Goal: Transaction & Acquisition: Purchase product/service

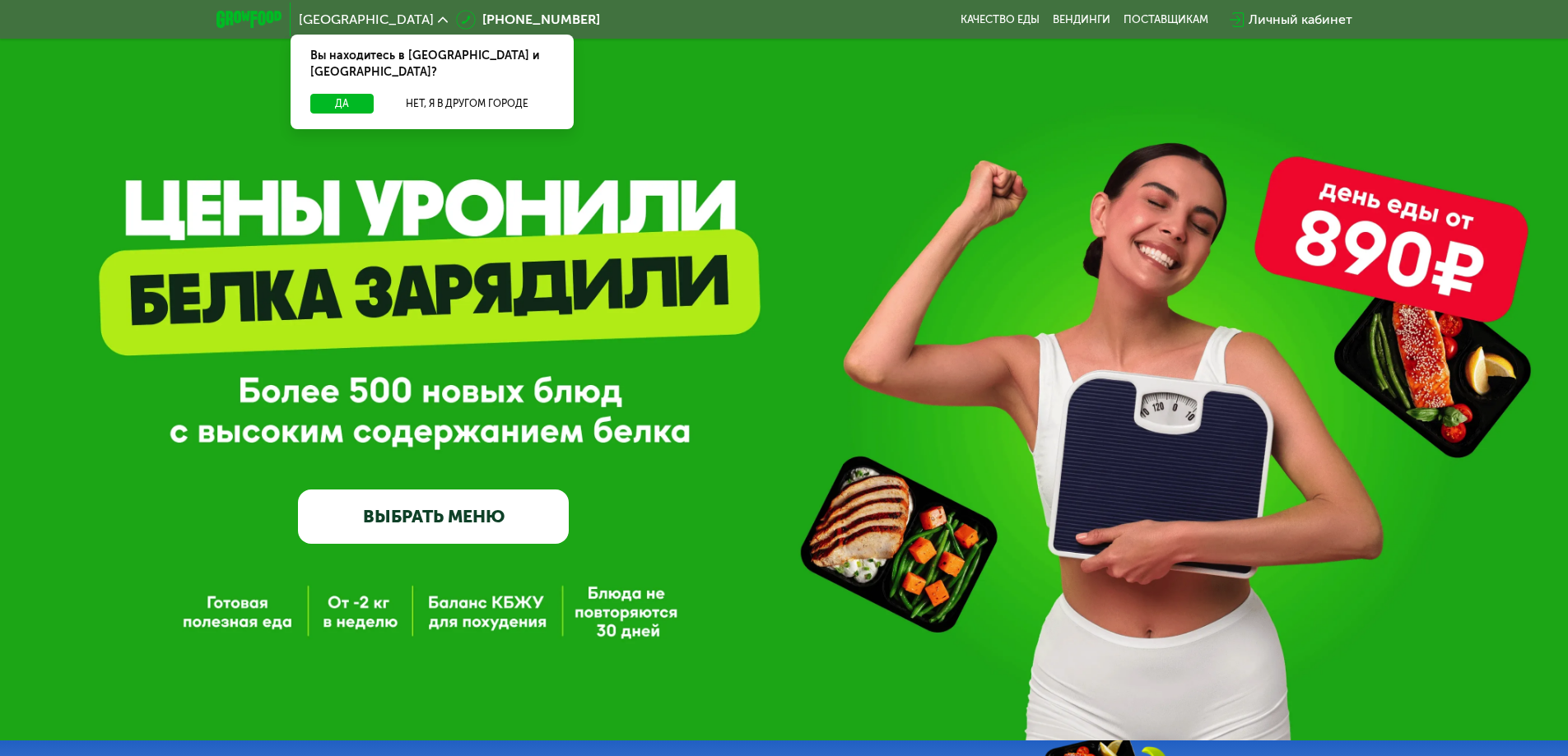
click at [342, 623] on div "GrowFood — доставка правильного питания ВЫБРАТЬ МЕНЮ" at bounding box center [784, 370] width 1568 height 740
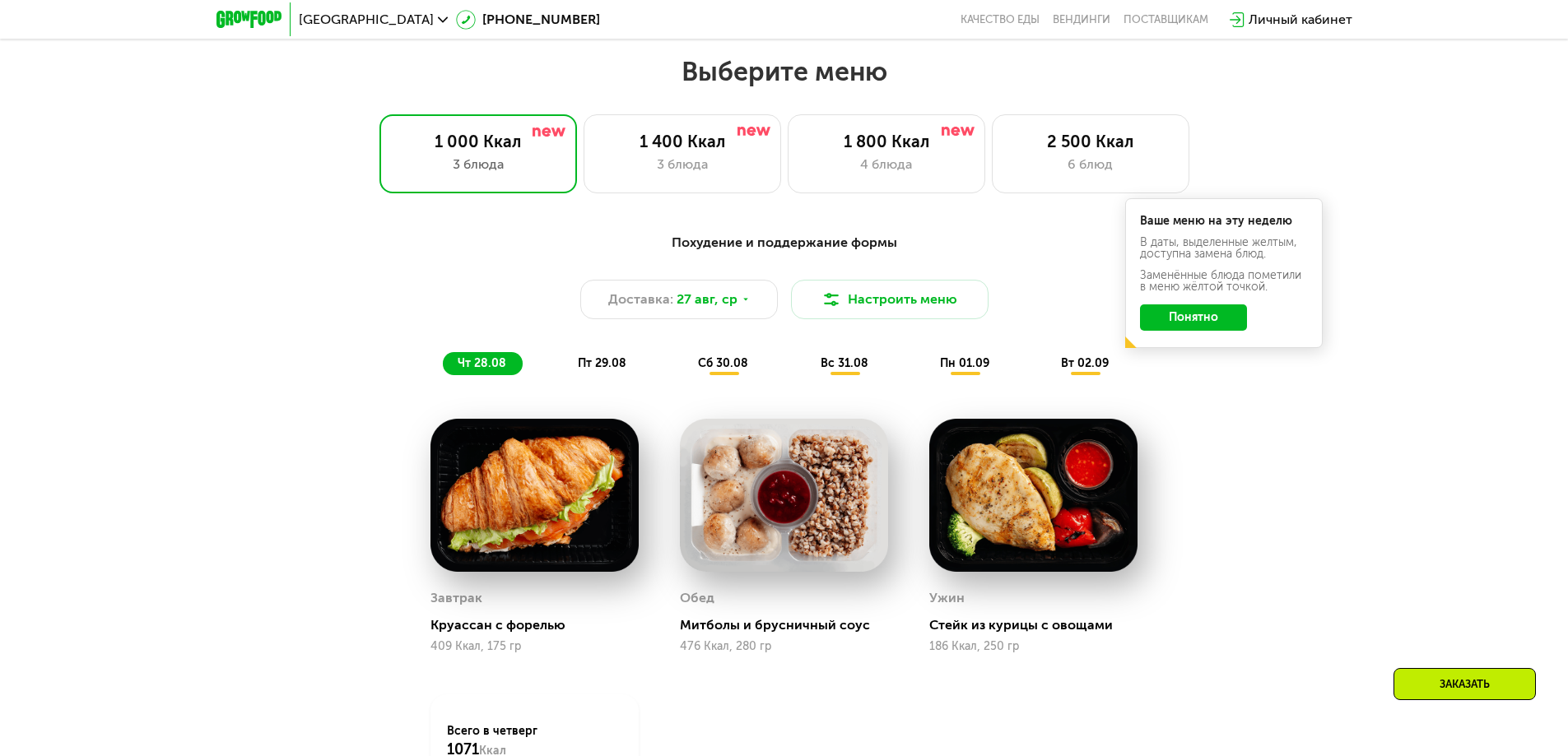
scroll to position [823, 0]
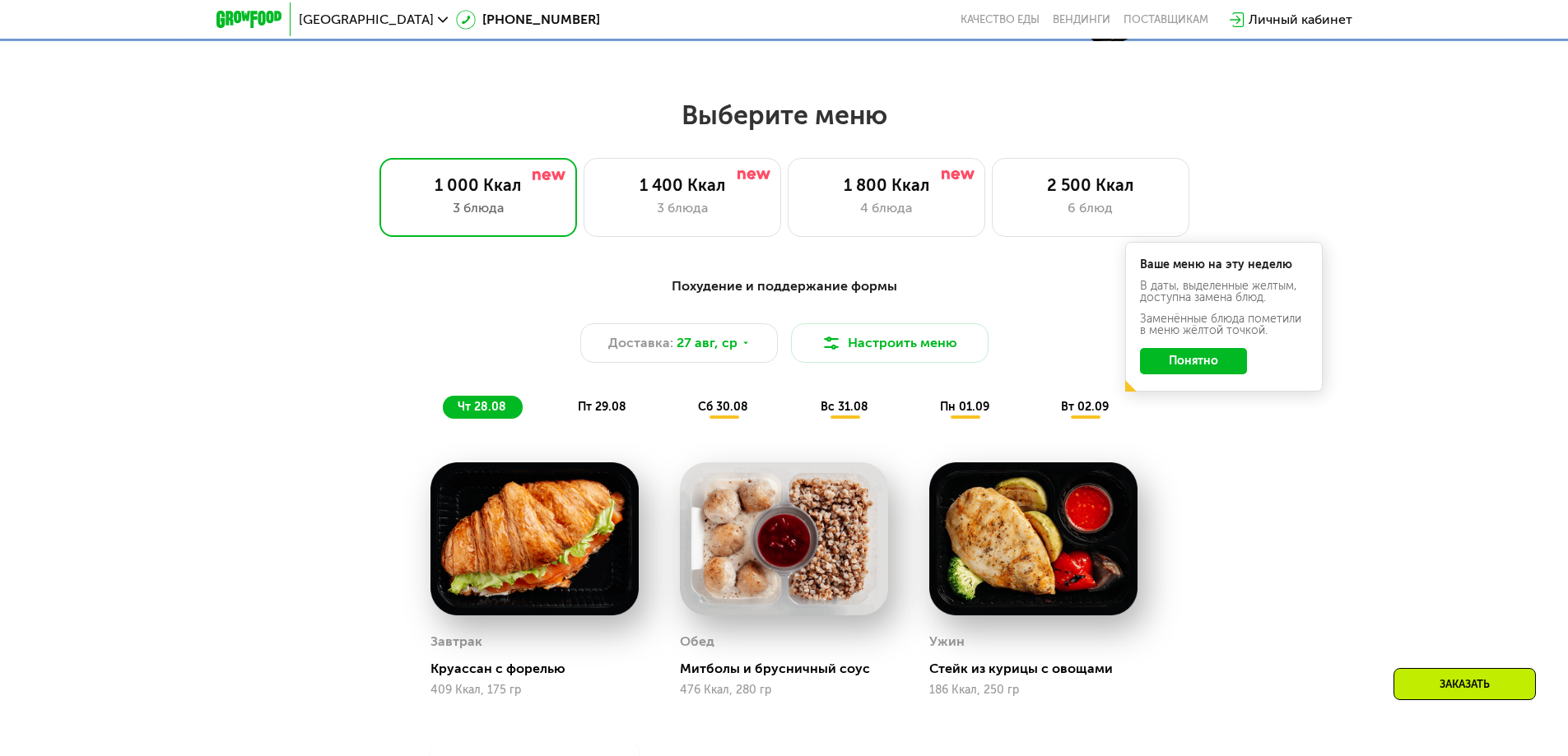
click at [603, 412] on span "пт 29.08" at bounding box center [602, 407] width 48 height 14
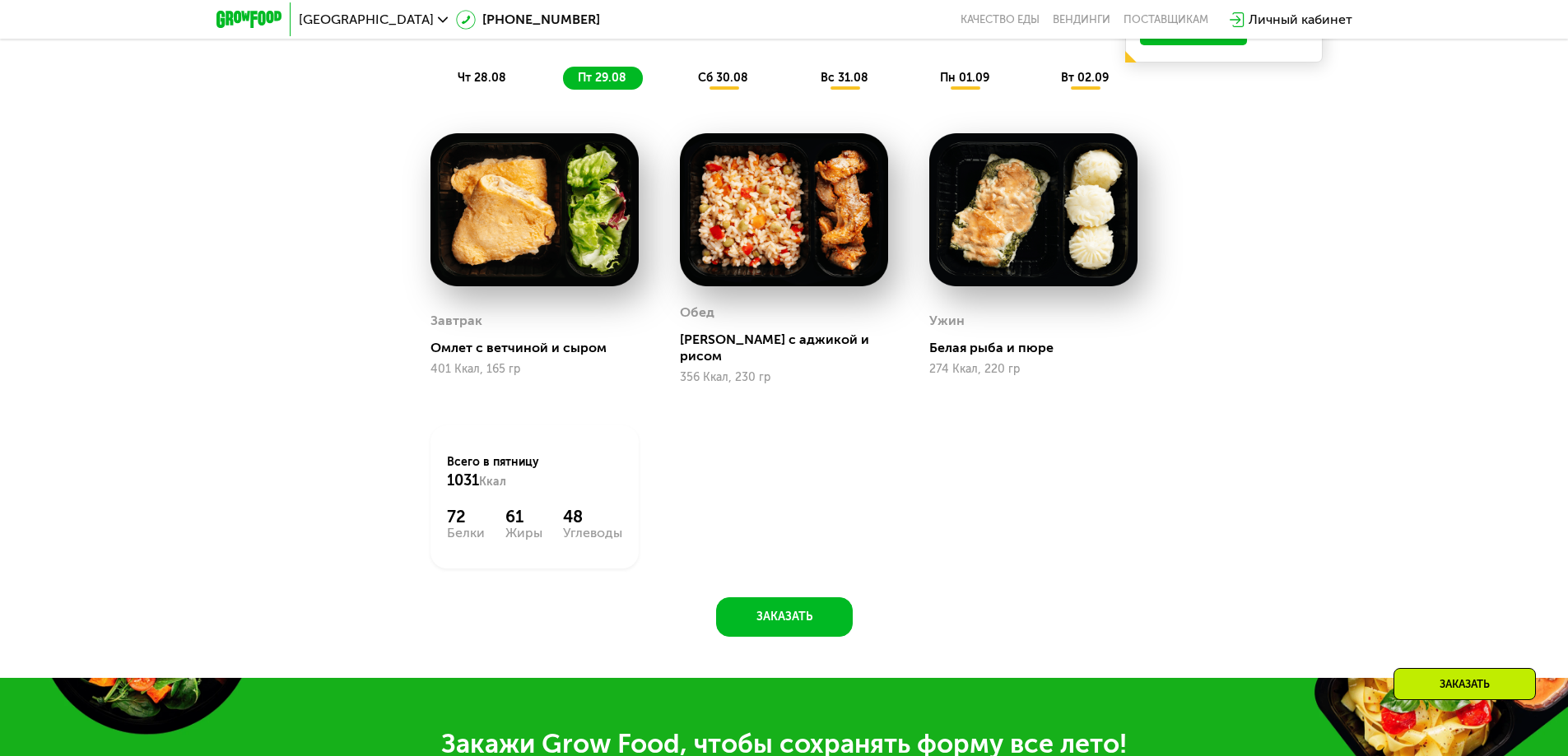
scroll to position [1070, 0]
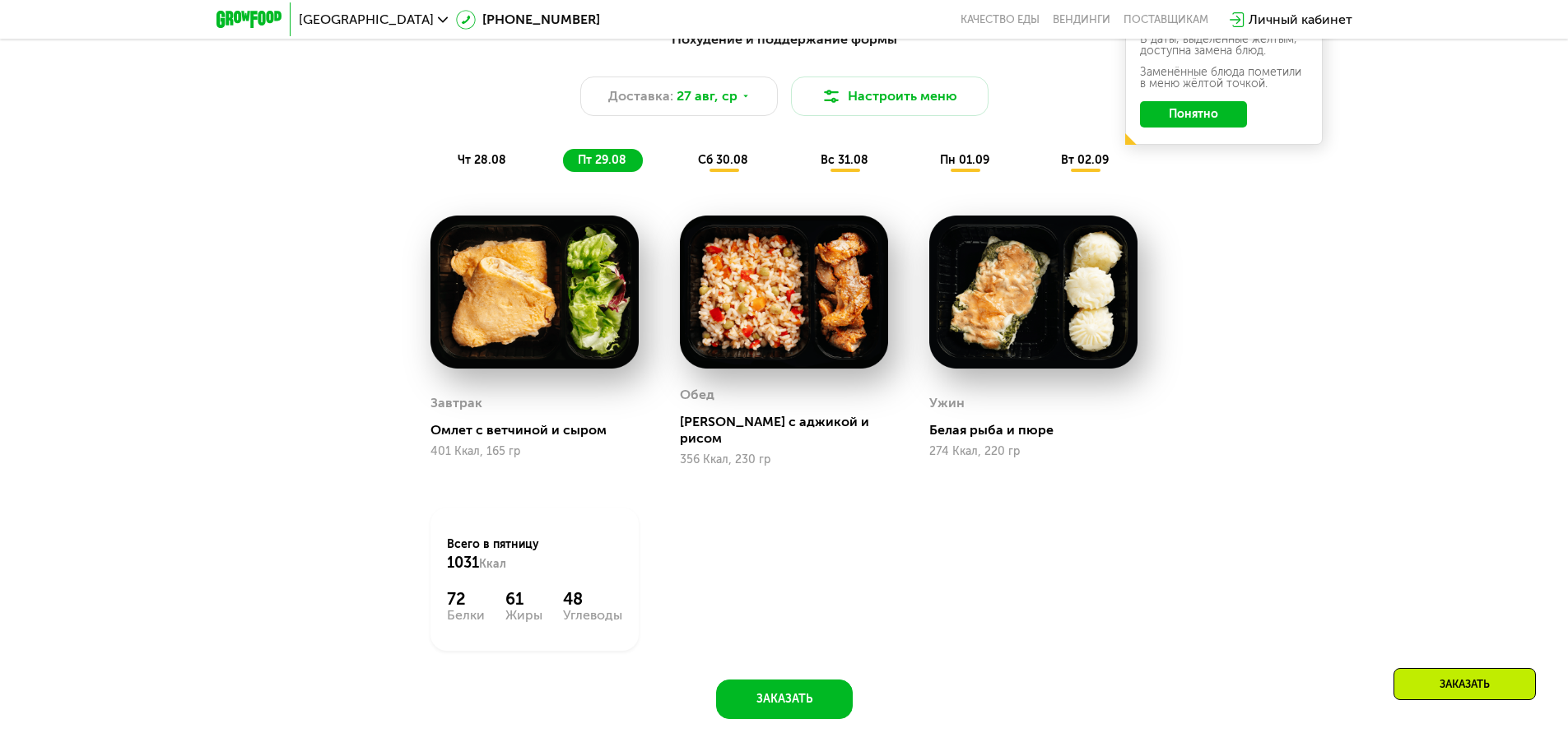
click at [734, 161] on span "сб 30.08" at bounding box center [723, 160] width 50 height 14
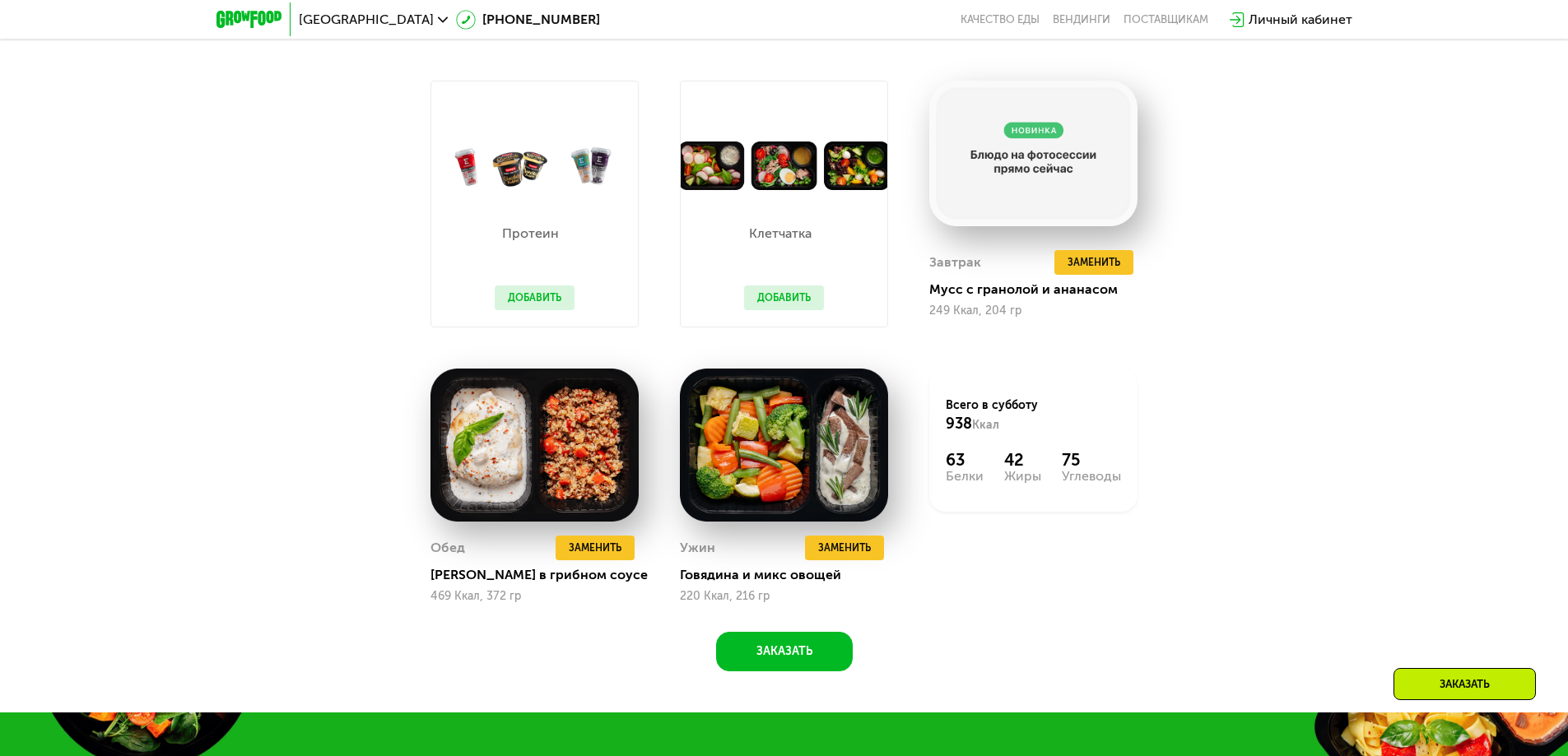
scroll to position [1235, 0]
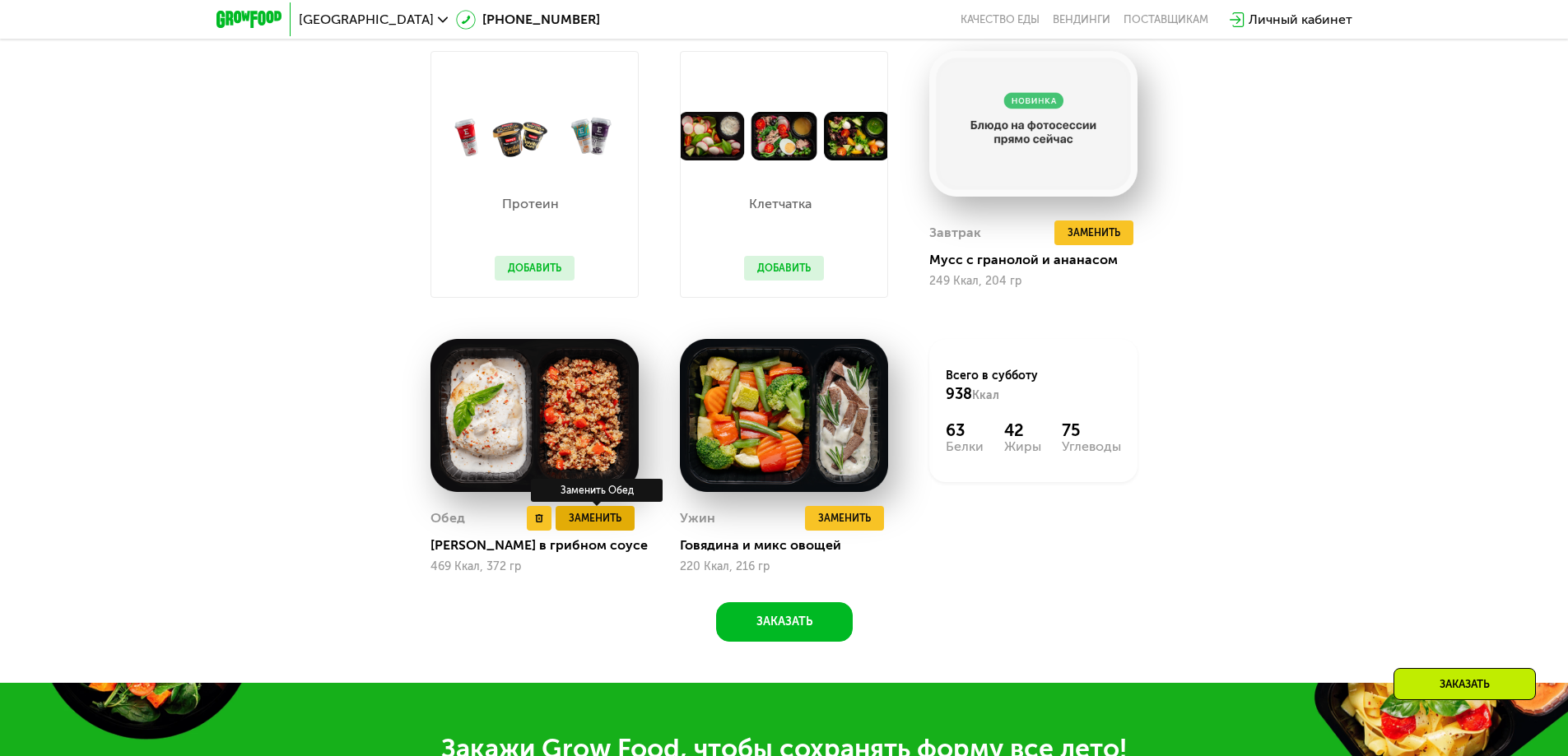
click at [588, 527] on span "Заменить" at bounding box center [595, 518] width 53 height 17
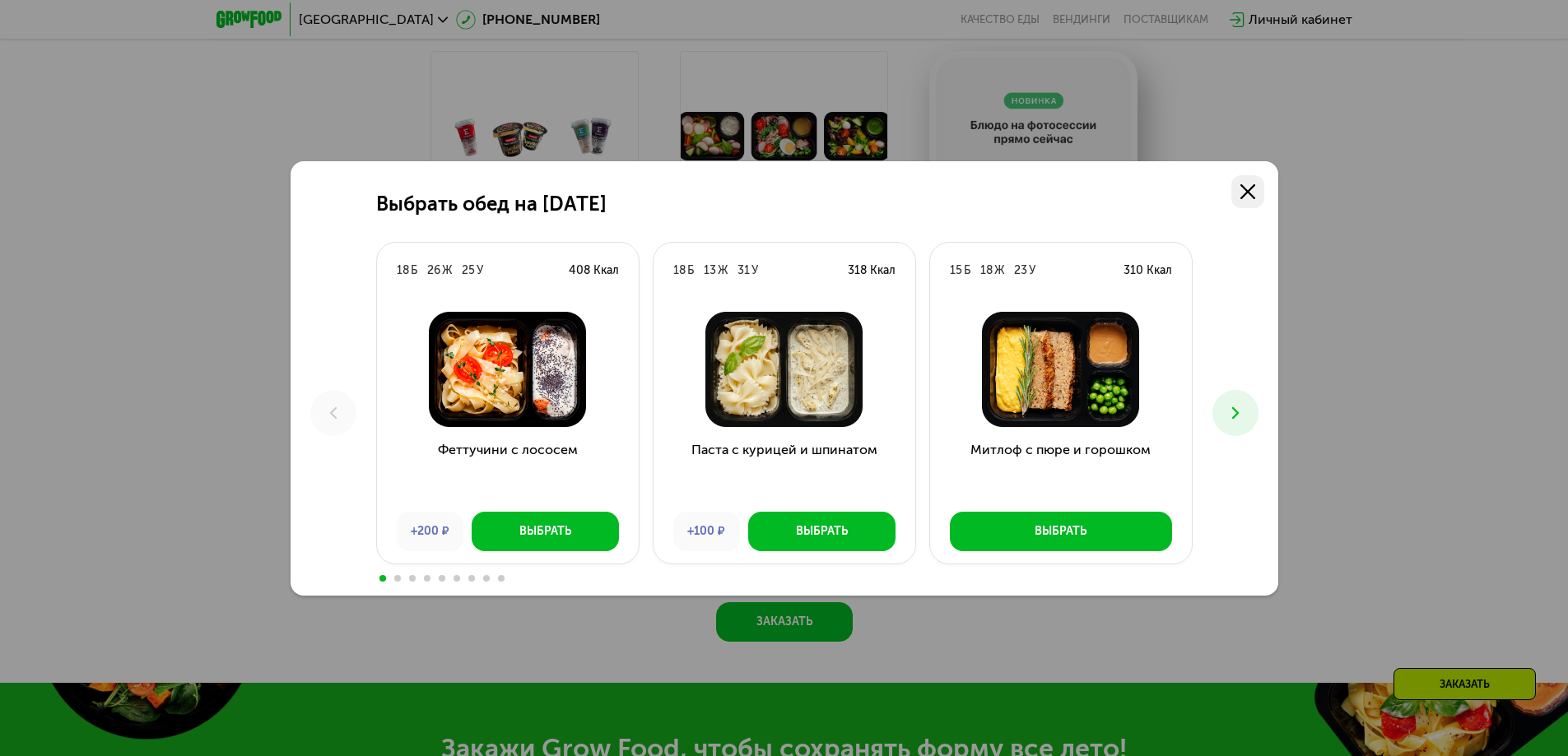
click at [1253, 190] on icon at bounding box center [1247, 191] width 15 height 15
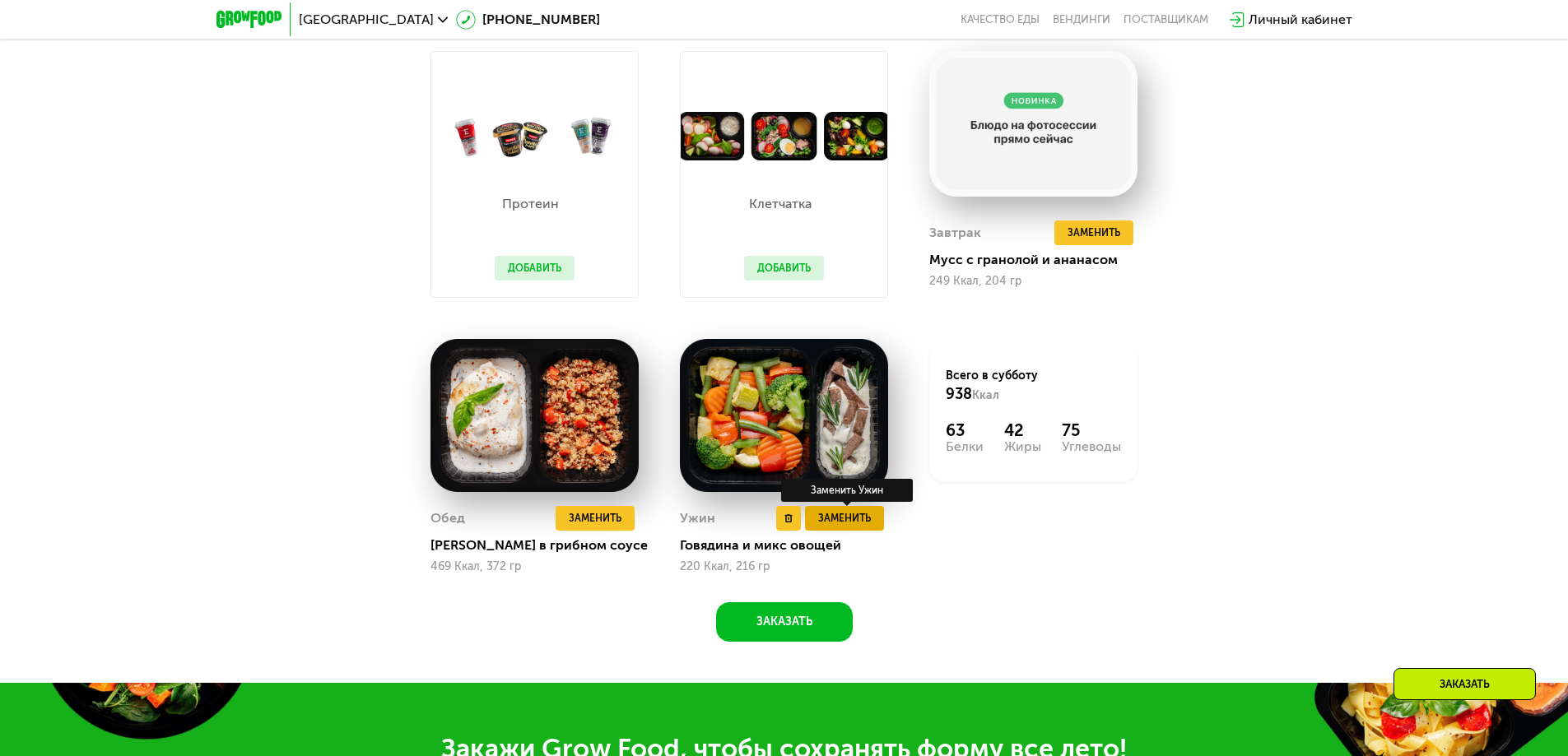
click at [845, 527] on span "Заменить" at bounding box center [844, 518] width 53 height 17
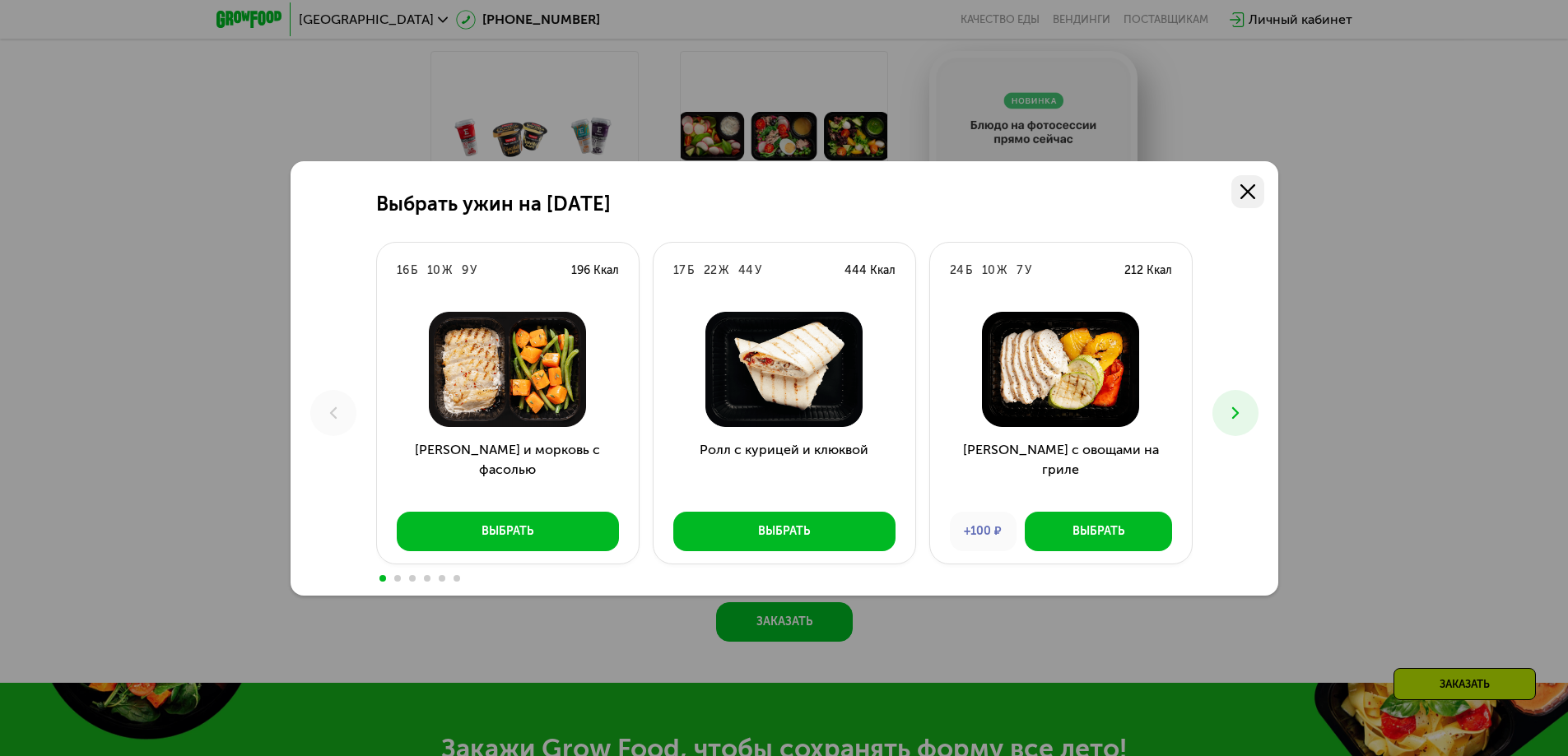
click at [1245, 190] on icon at bounding box center [1247, 191] width 15 height 15
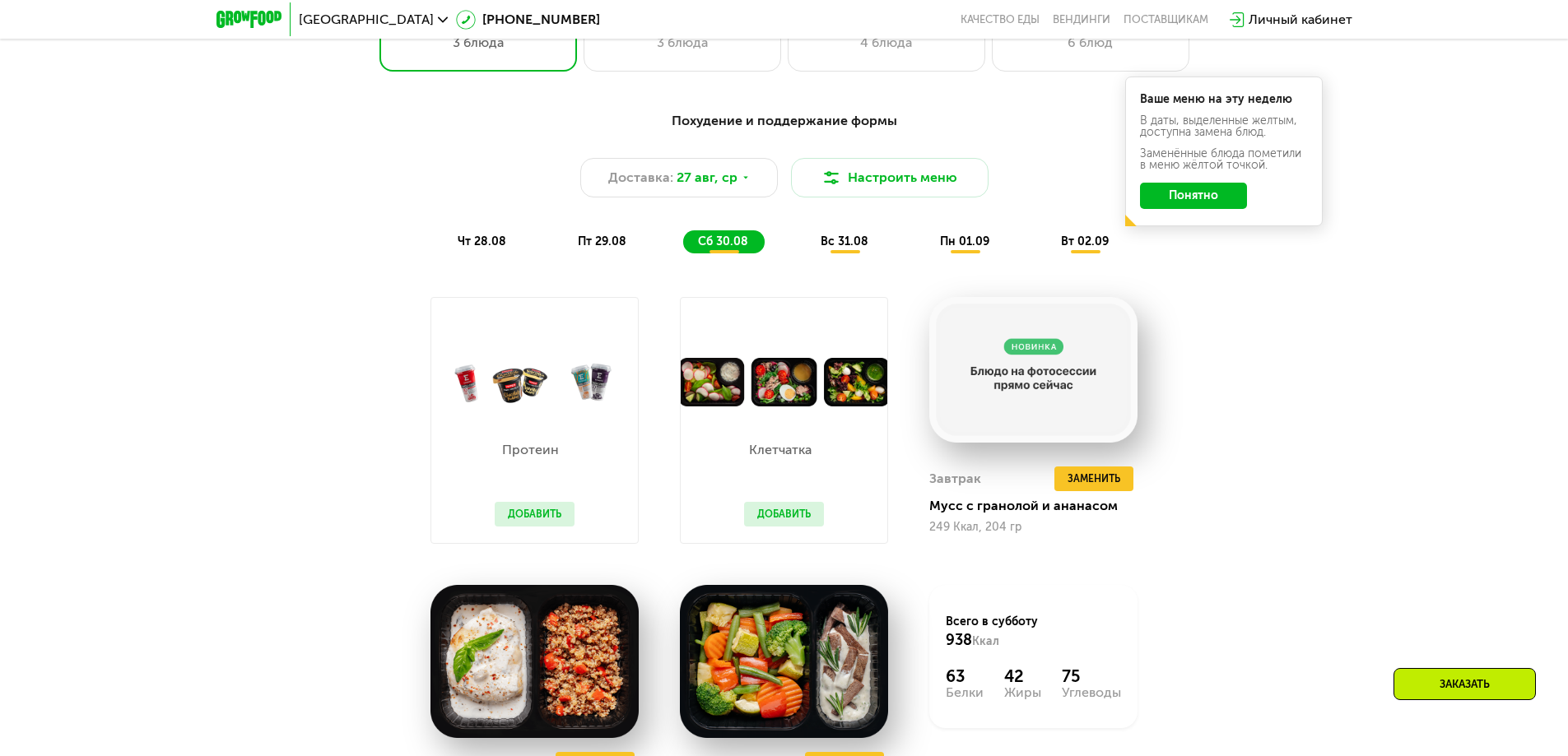
scroll to position [987, 0]
click at [520, 523] on button "Добавить" at bounding box center [534, 514] width 80 height 25
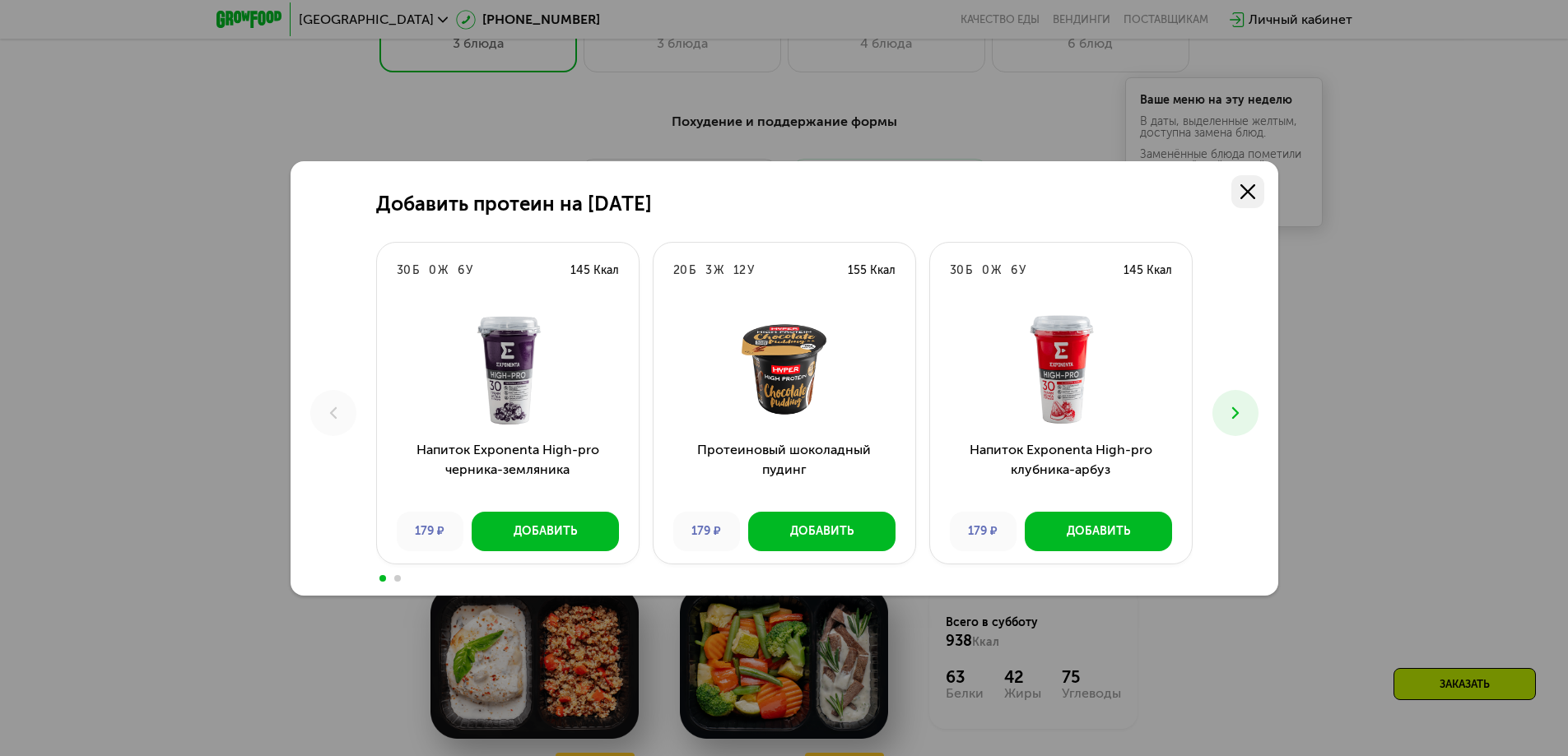
click at [1245, 193] on icon at bounding box center [1247, 191] width 15 height 15
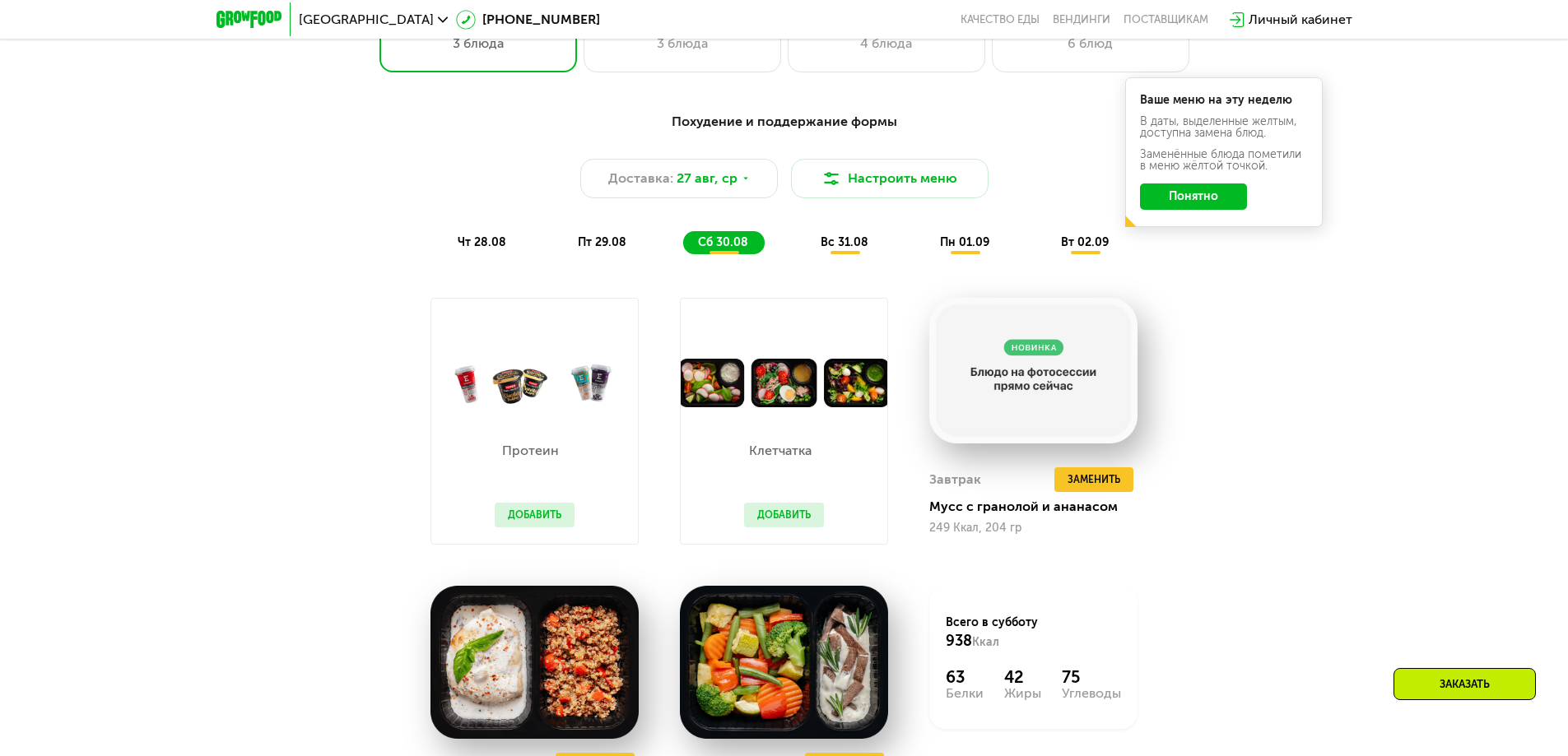
click at [850, 250] on span "вс 31.08" at bounding box center [844, 242] width 48 height 14
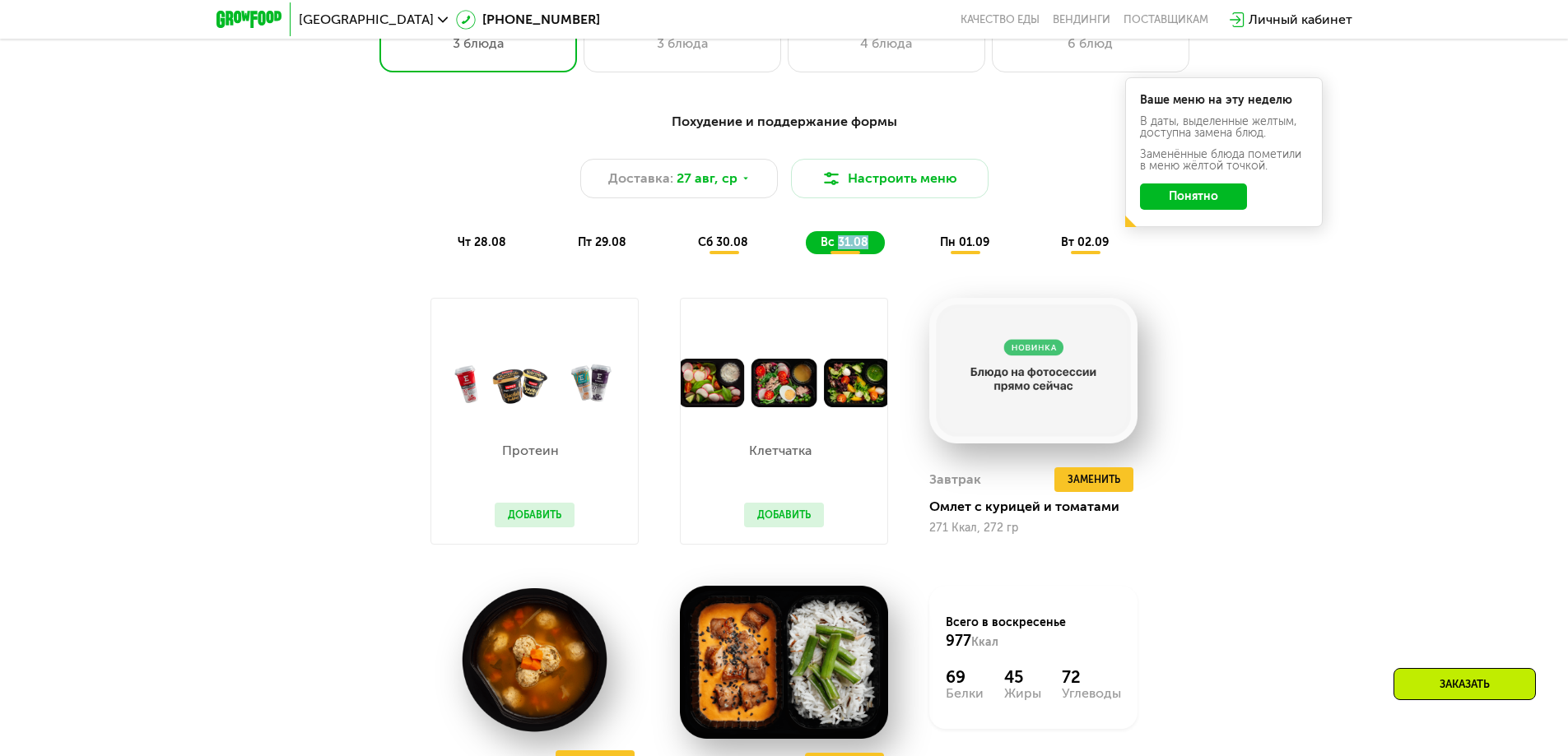
click at [850, 250] on span "вс 31.08" at bounding box center [844, 242] width 48 height 14
click at [966, 166] on button "Настроить меню" at bounding box center [889, 179] width 198 height 39
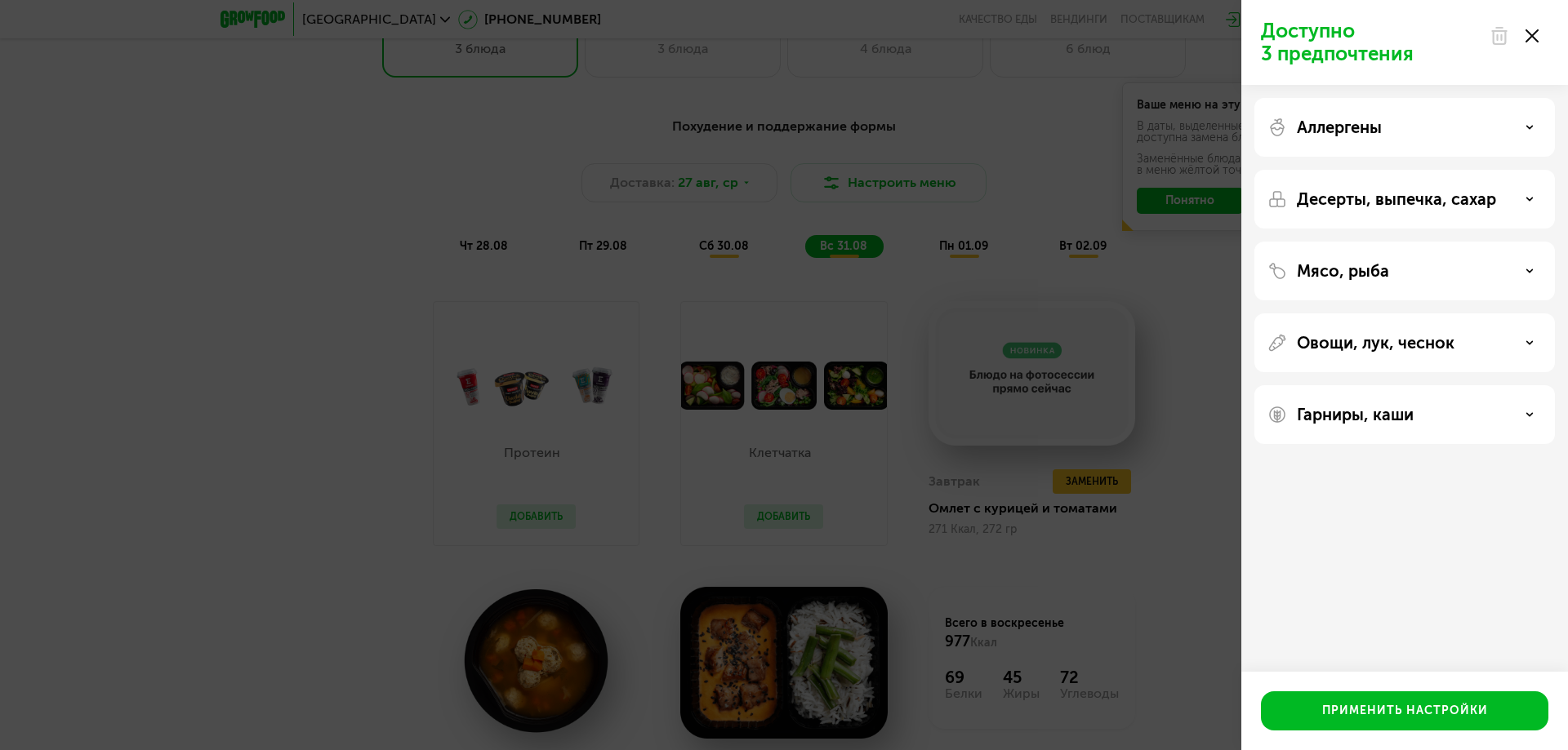
click at [959, 245] on div "Доступно 3 предпочтения Аллергены Десерты, выпечка, сахар Мясо, рыба Овощи, лук…" at bounding box center [784, 375] width 1568 height 750
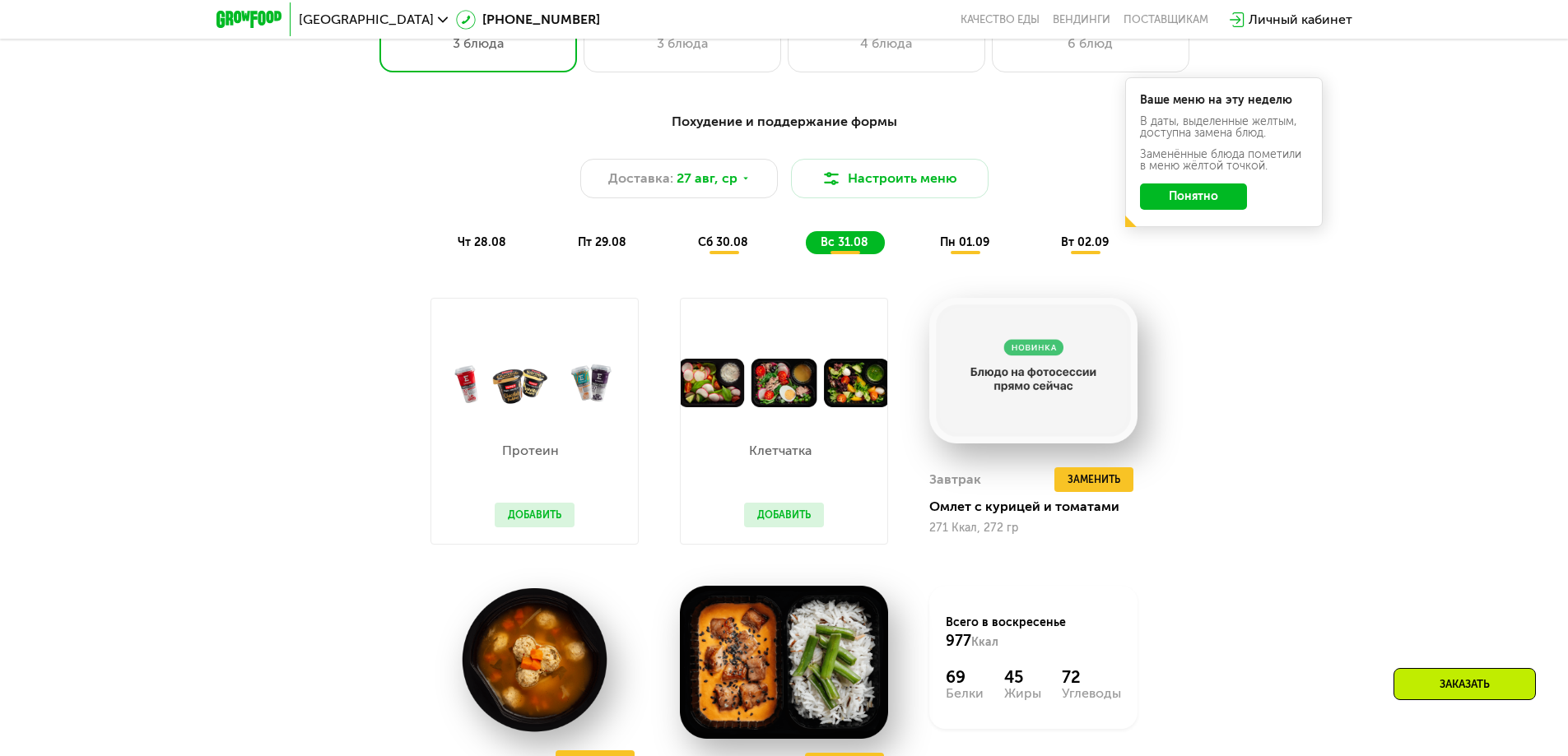
click at [966, 250] on span "пн 01.09" at bounding box center [964, 242] width 49 height 14
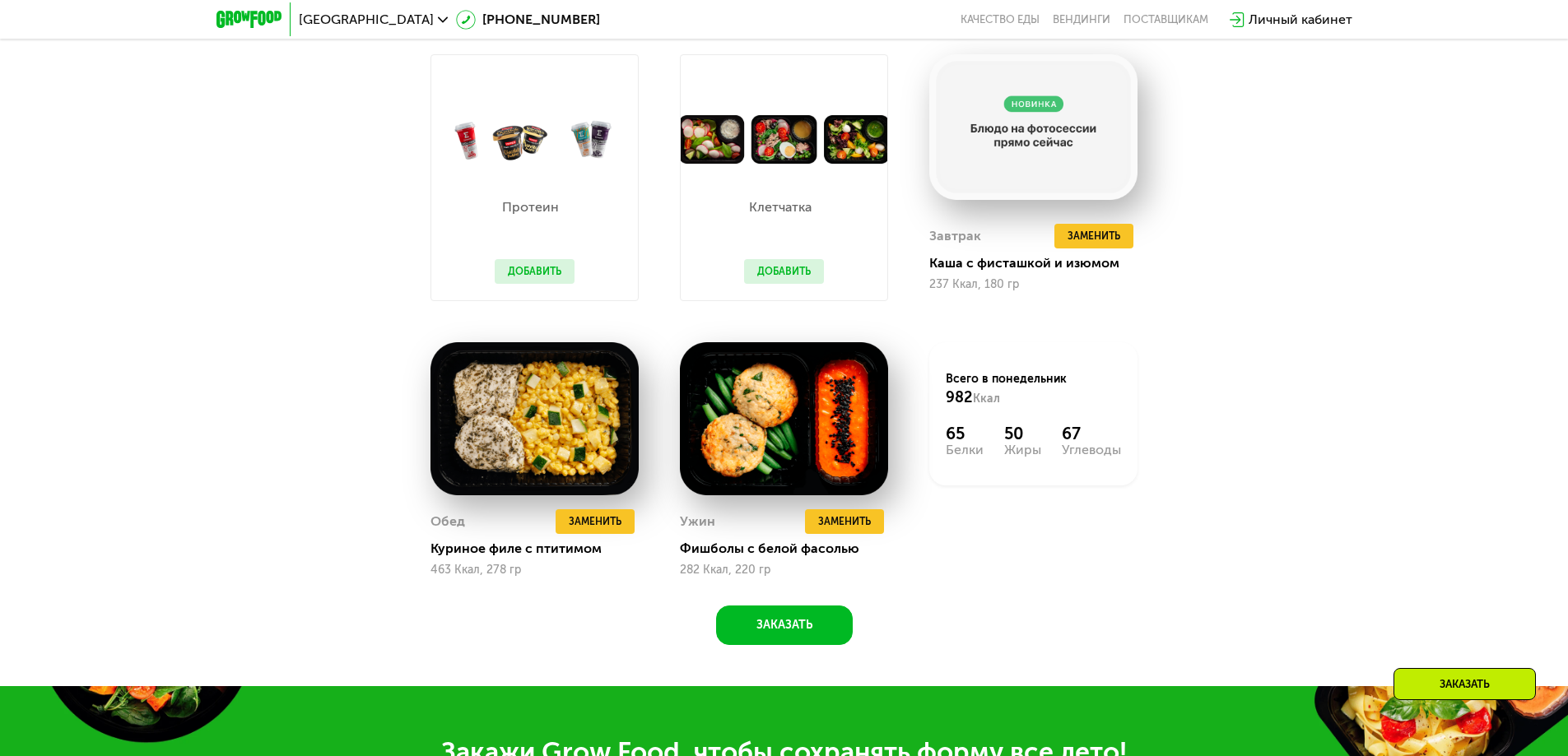
scroll to position [1235, 0]
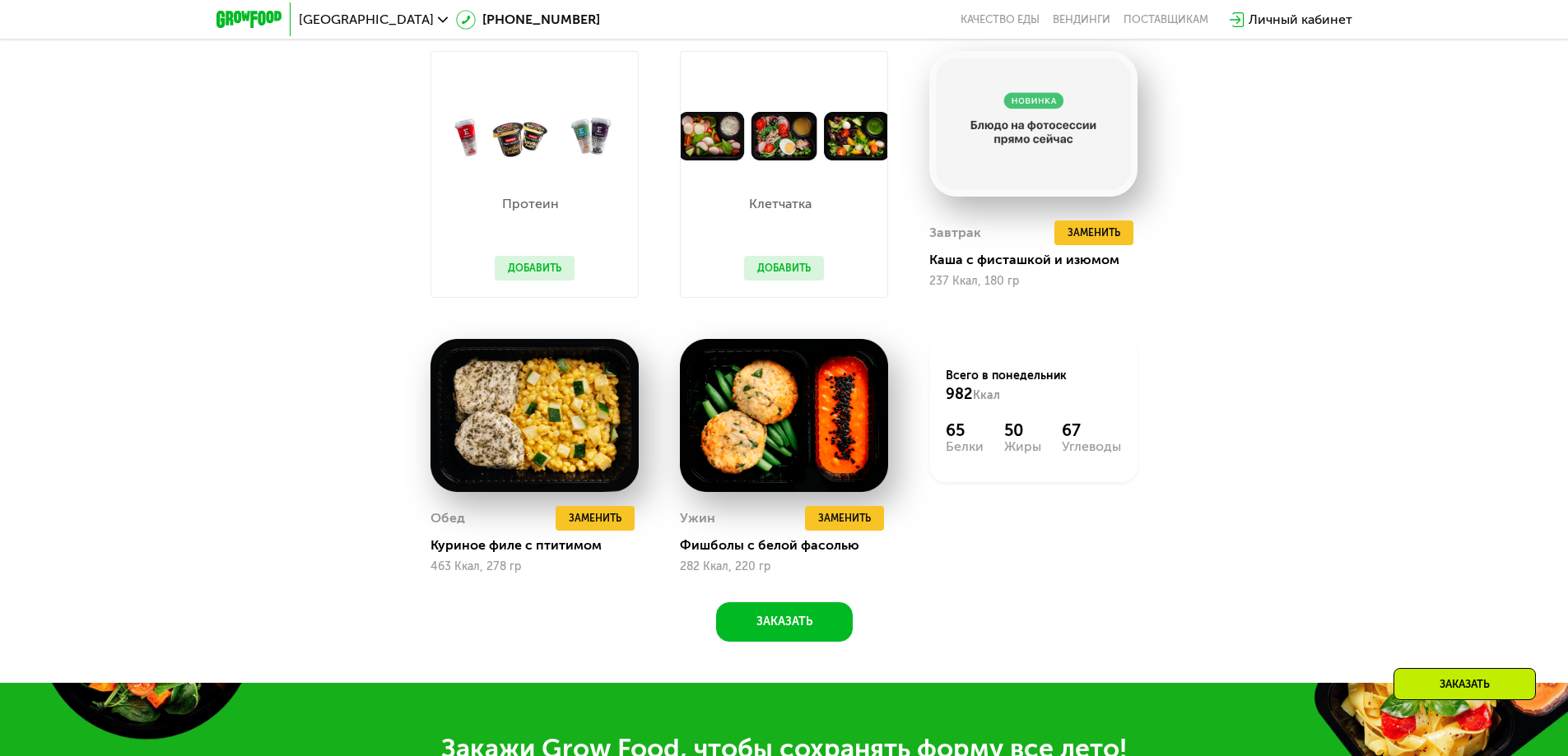
click at [1253, 195] on div "Похудение и поддержание формы Доставка: [DATE] Настроить меню чт 28.08 пт 29.08…" at bounding box center [784, 249] width 1014 height 786
click at [790, 63] on div "Клетчатка Добавить" at bounding box center [784, 174] width 208 height 247
